Goal: Task Accomplishment & Management: Manage account settings

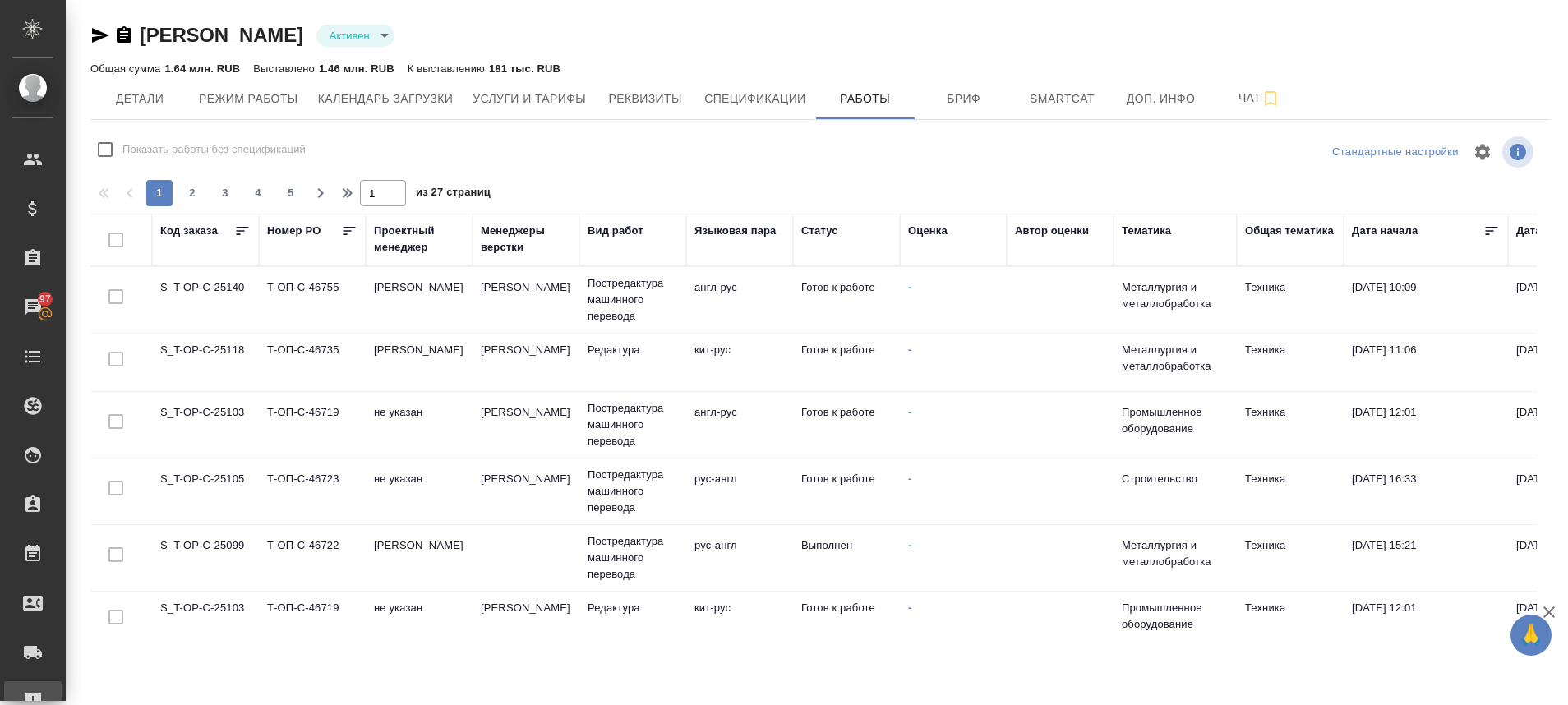
click at [30, 697] on div "Рекламации" at bounding box center [12, 701] width 41 height 25
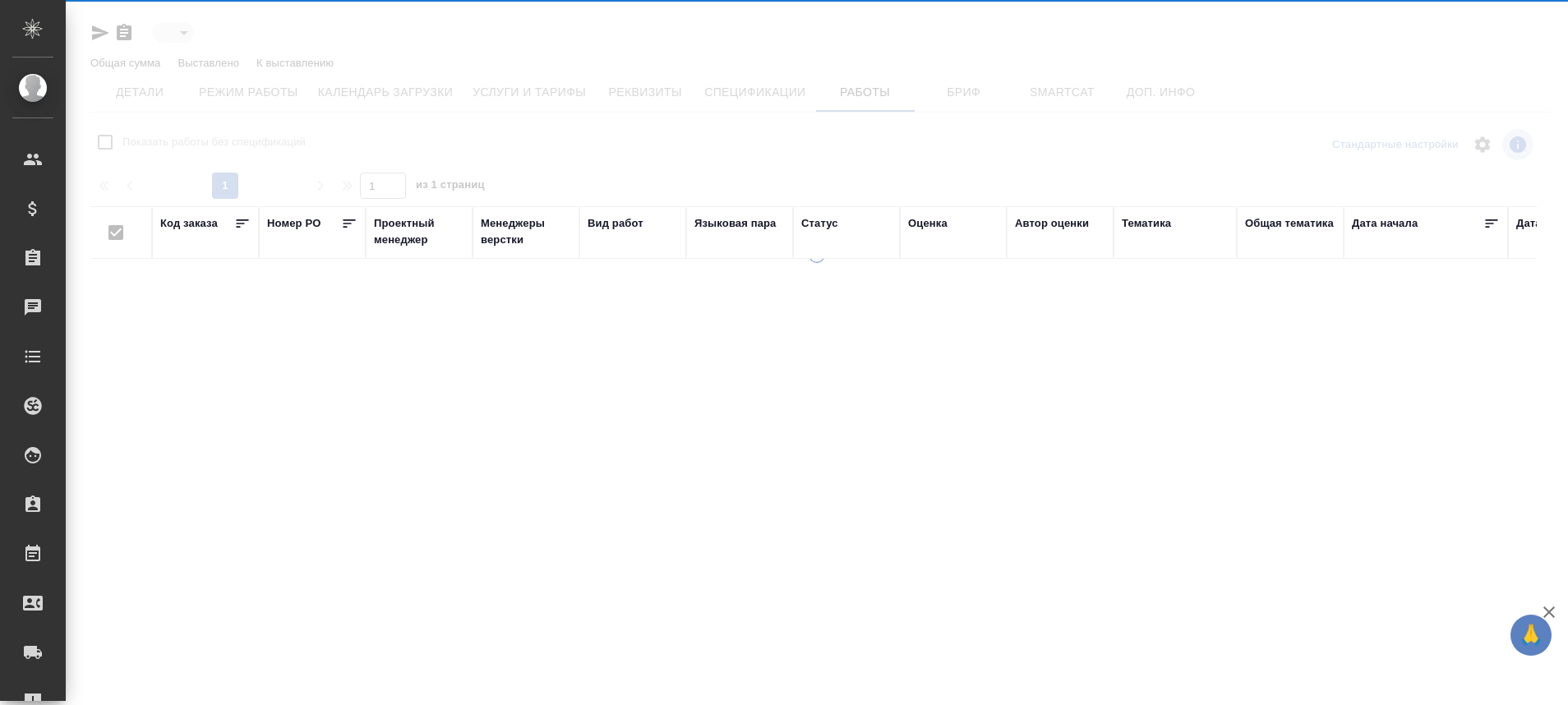
type input "active"
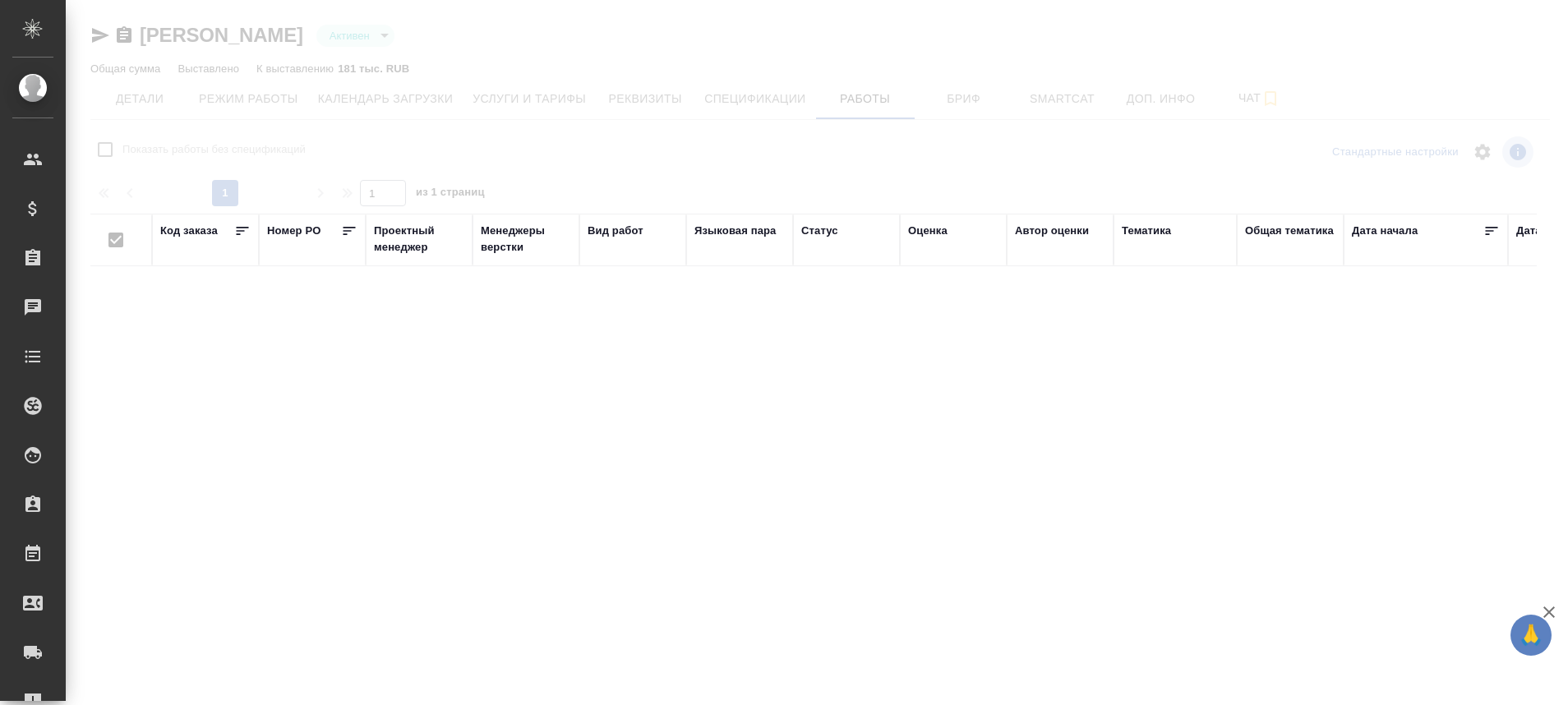
checkbox input "false"
